Goal: Information Seeking & Learning: Learn about a topic

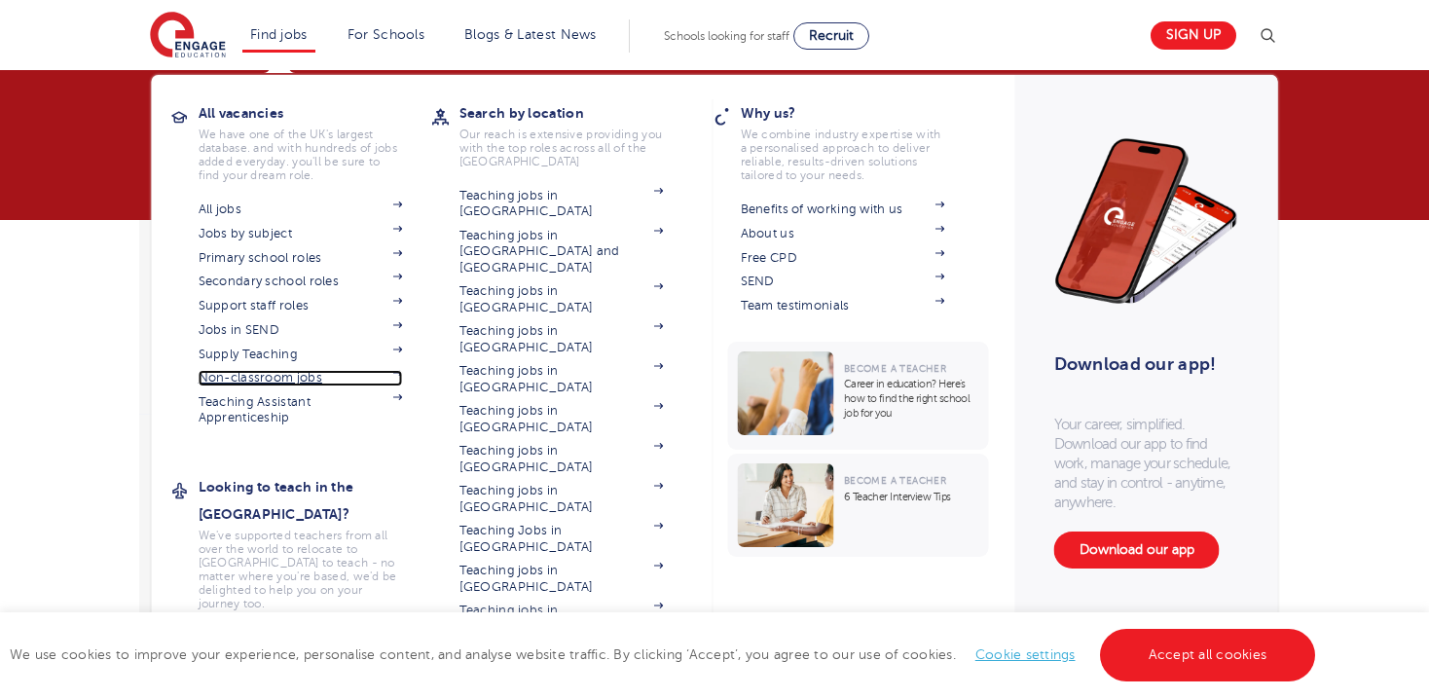
click at [284, 379] on link "Non-classroom jobs" at bounding box center [301, 378] width 204 height 16
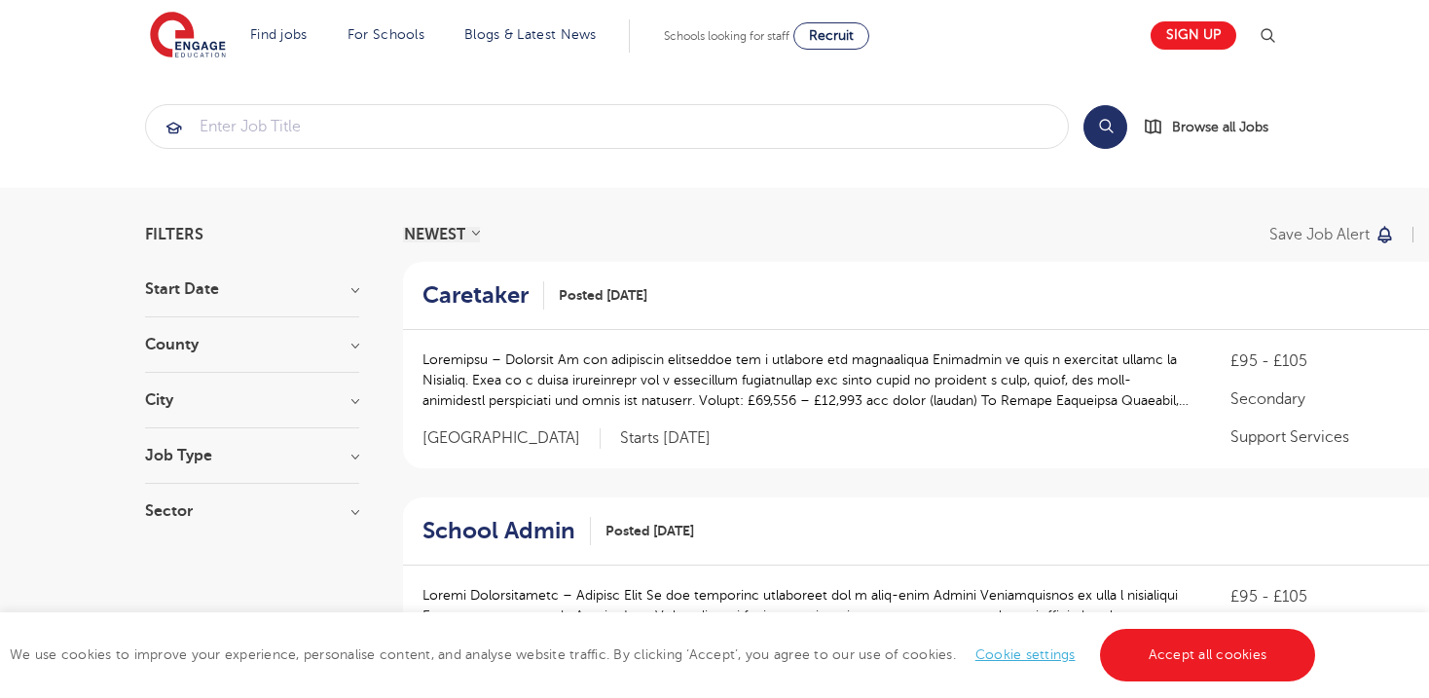
scroll to position [7, 0]
click at [293, 409] on div "City Worthing 2 Crawley 1 Ealing 1 Greenwich 1 Harrow 1 Show more" at bounding box center [252, 408] width 214 height 36
click at [348, 398] on h3 "City" at bounding box center [252, 398] width 214 height 16
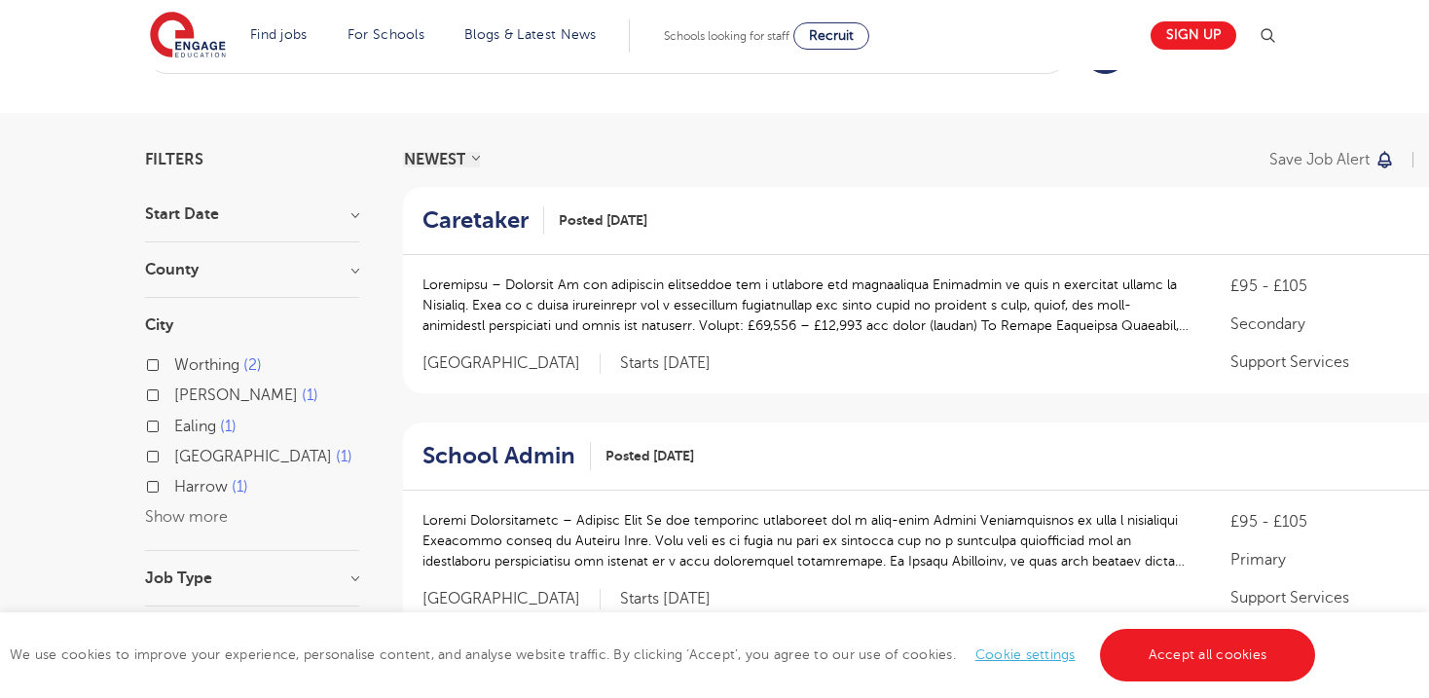
scroll to position [102, 0]
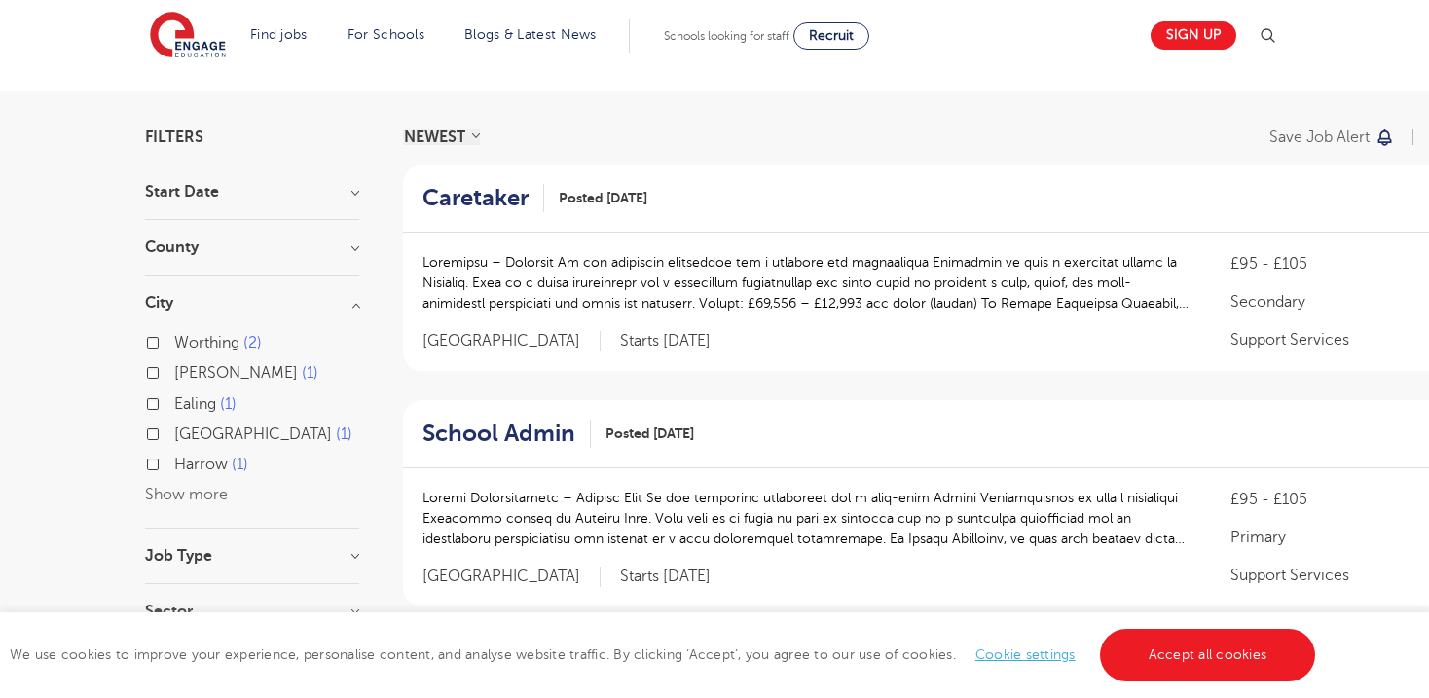
click at [206, 488] on button "Show more" at bounding box center [186, 495] width 83 height 18
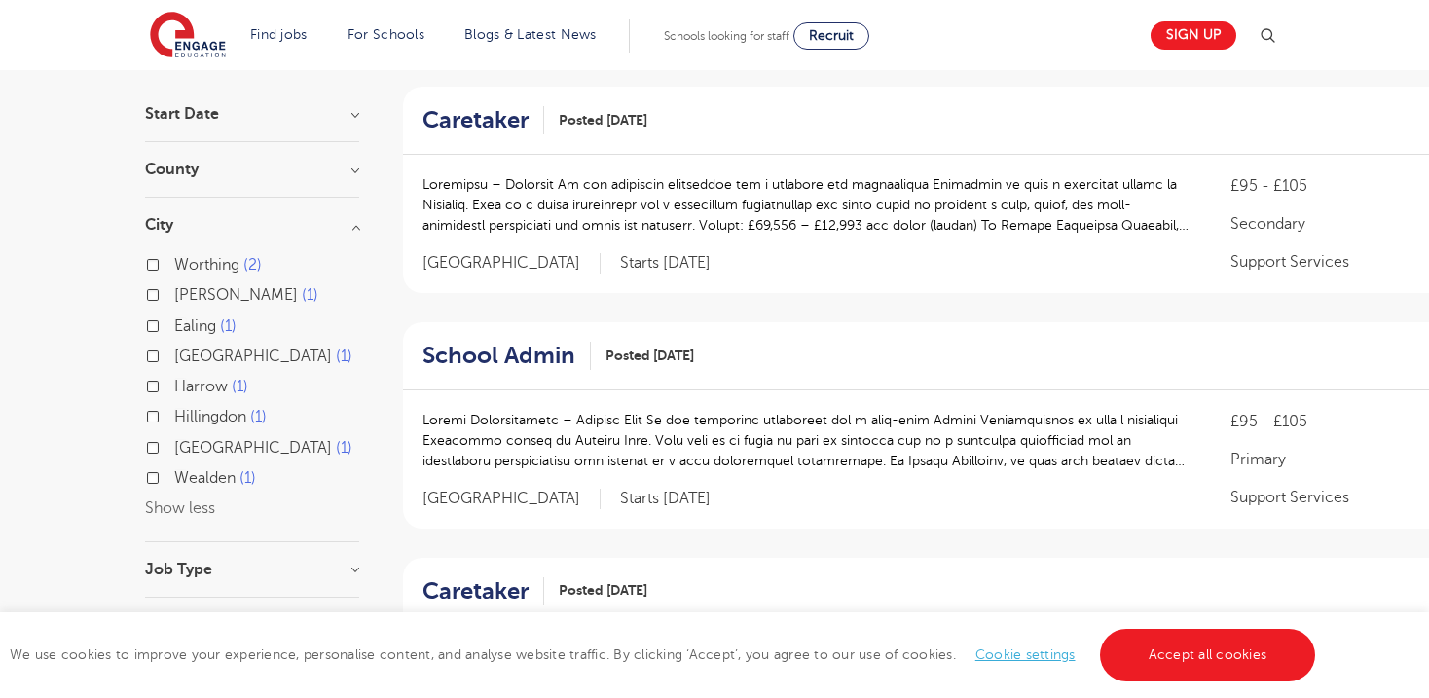
scroll to position [185, 0]
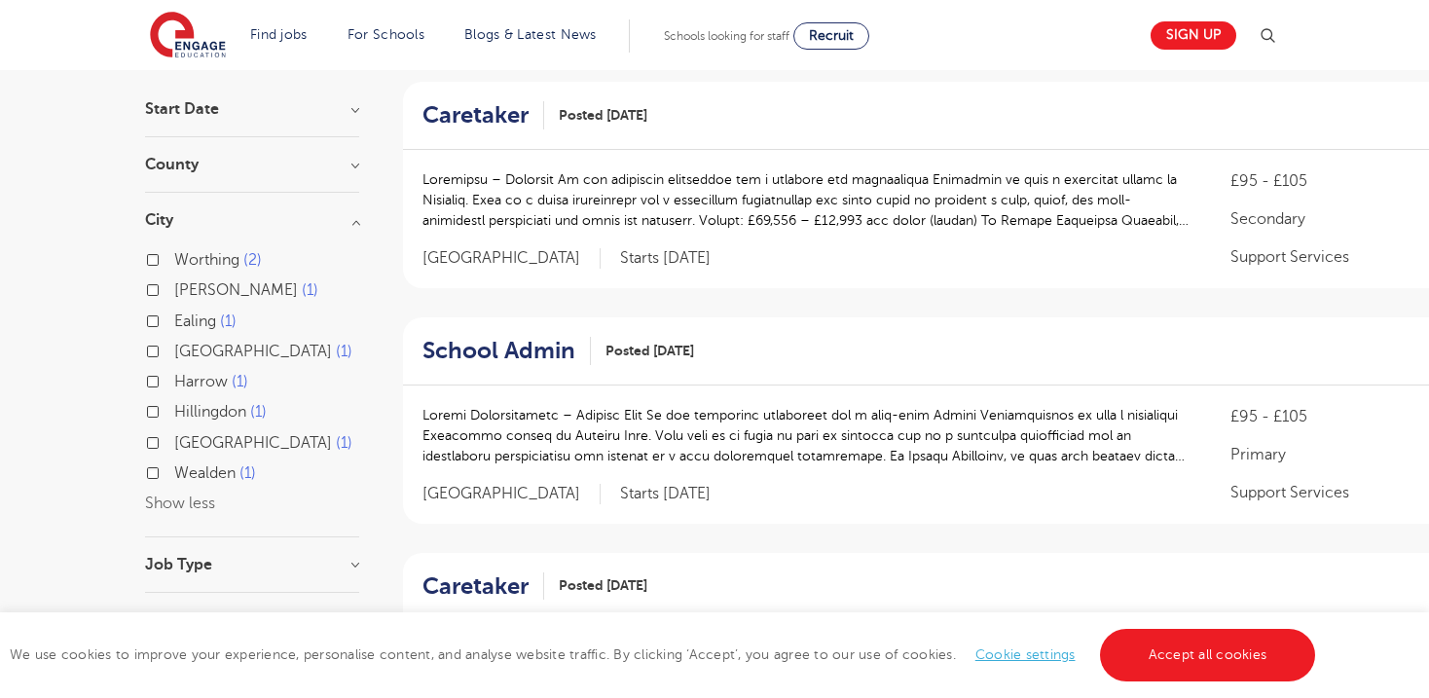
click at [216, 347] on span "Greenwich" at bounding box center [253, 352] width 158 height 18
click at [187, 347] on input "Greenwich 1" at bounding box center [180, 349] width 13 height 13
checkbox input "true"
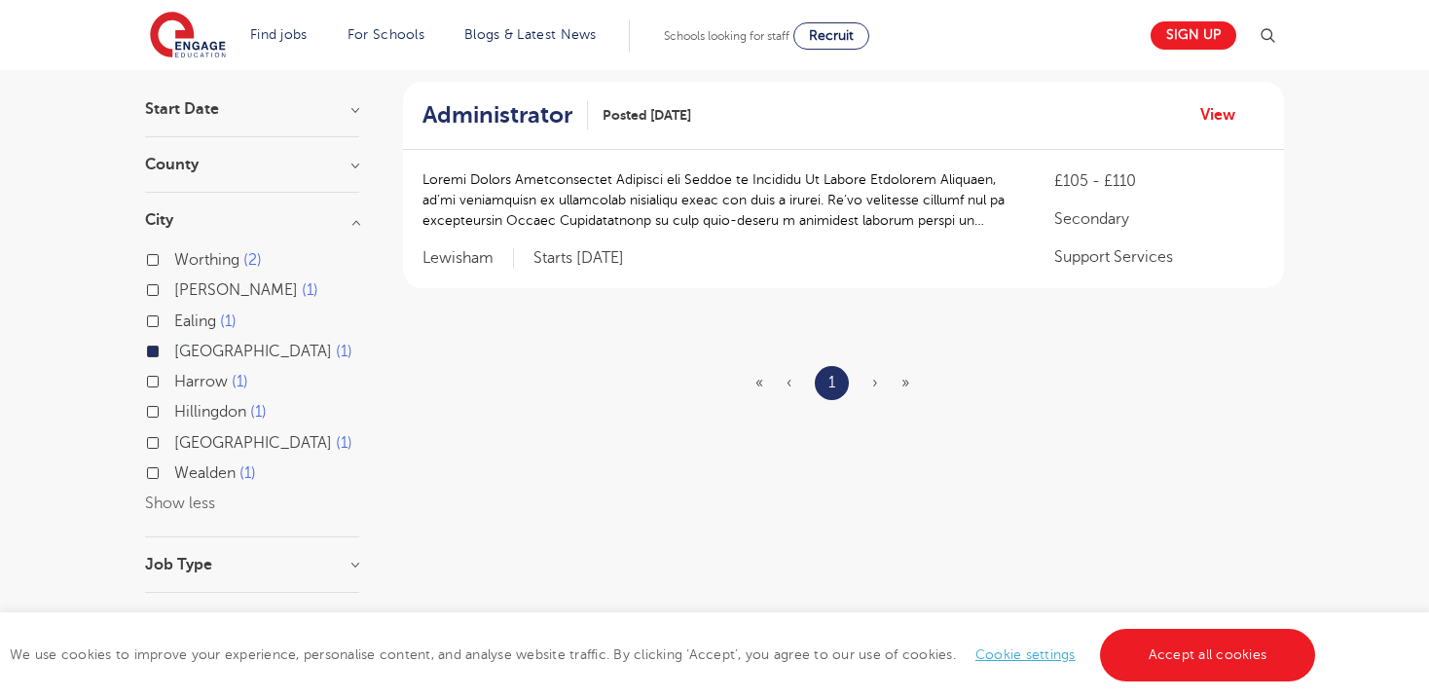
click at [174, 346] on label "Greenwich 1" at bounding box center [263, 351] width 178 height 25
click at [174, 346] on input "Greenwich 1" at bounding box center [180, 349] width 13 height 13
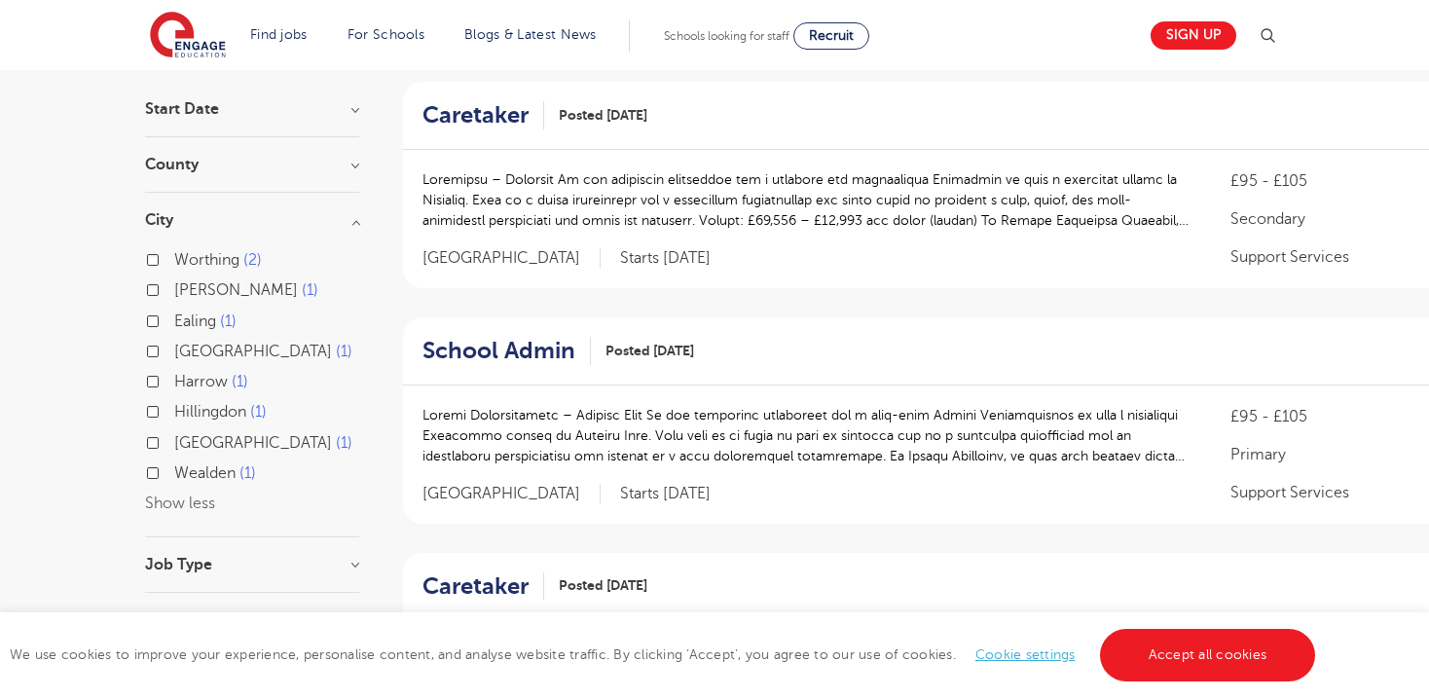
click at [174, 287] on label "Crawley 1" at bounding box center [246, 289] width 144 height 25
click at [174, 287] on input "Crawley 1" at bounding box center [180, 287] width 13 height 13
checkbox input "true"
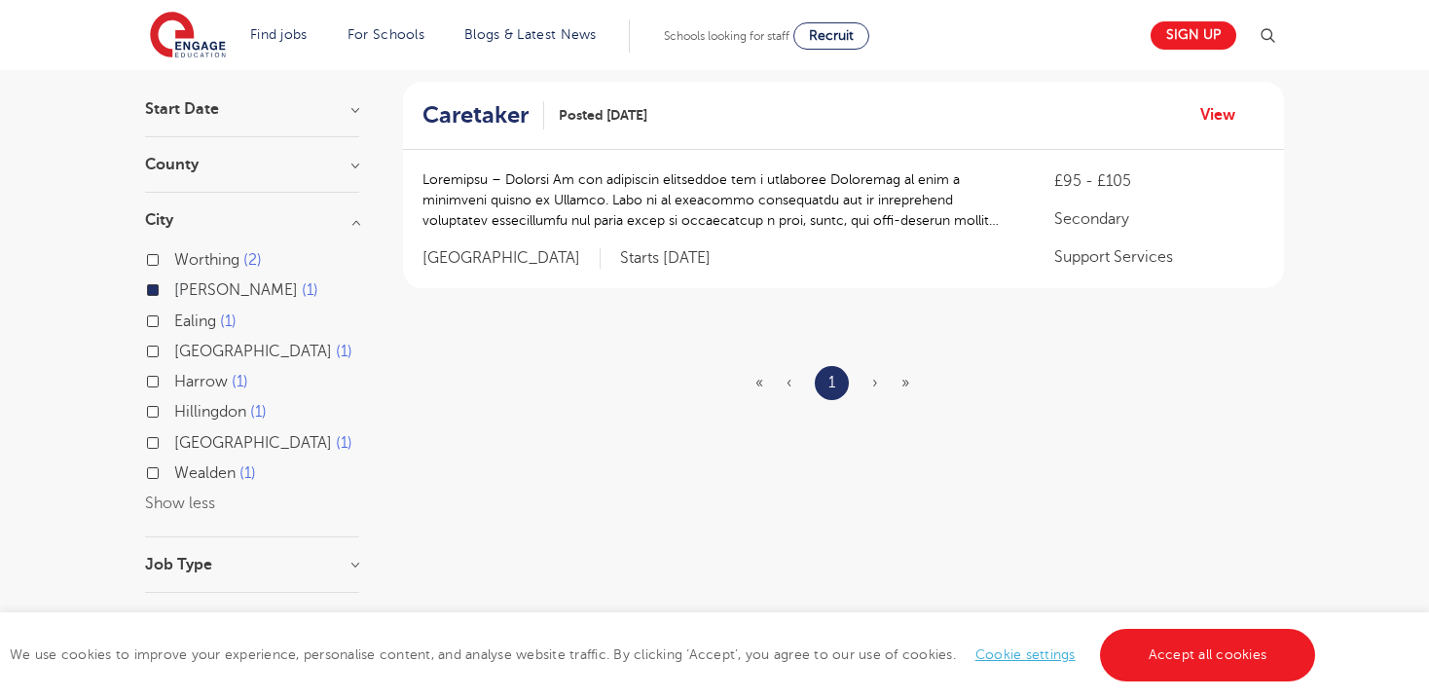
click at [174, 286] on label "Crawley 1" at bounding box center [246, 289] width 144 height 25
click at [174, 286] on input "Crawley 1" at bounding box center [180, 287] width 13 height 13
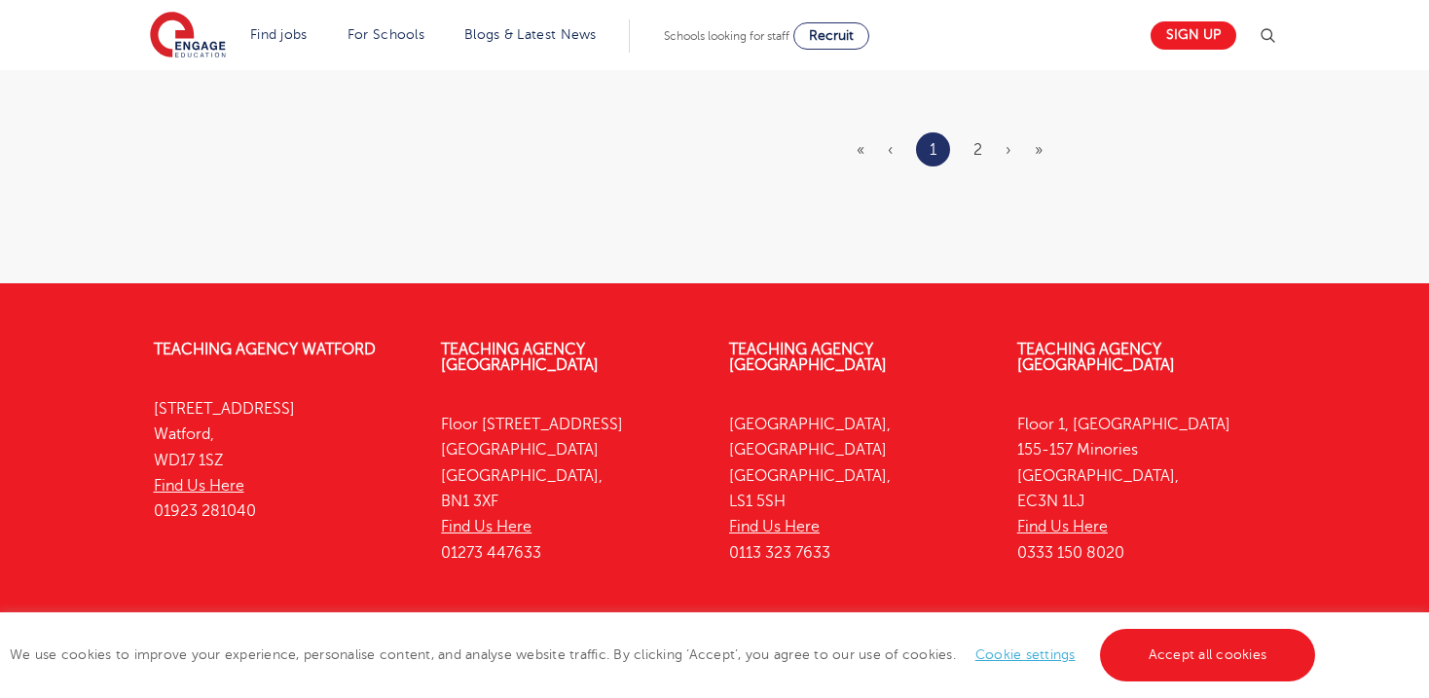
scroll to position [2654, 0]
